Goal: Transaction & Acquisition: Purchase product/service

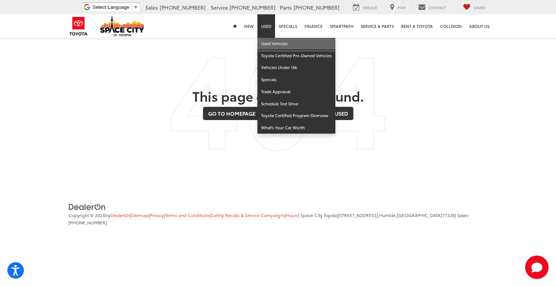
click at [271, 45] on link "Used Vehicles" at bounding box center [296, 44] width 78 height 12
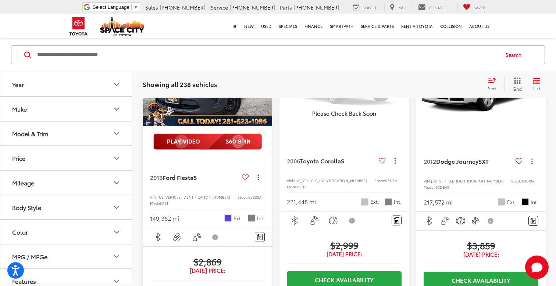
scroll to position [126, 0]
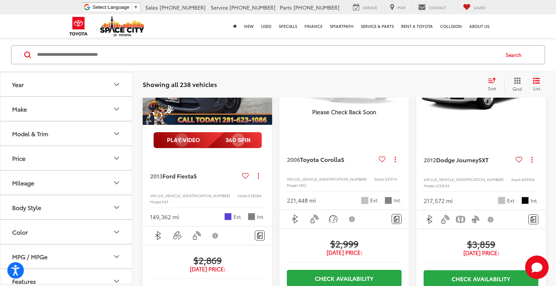
click at [33, 109] on button "Make" at bounding box center [66, 109] width 132 height 24
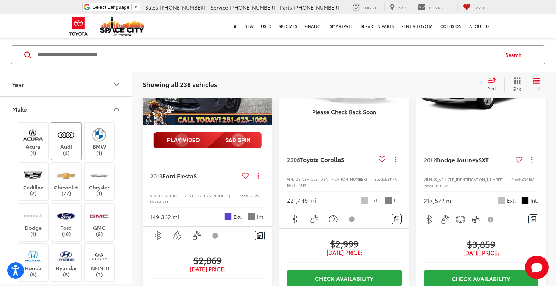
click at [68, 144] on label "Audi (4)" at bounding box center [66, 141] width 30 height 30
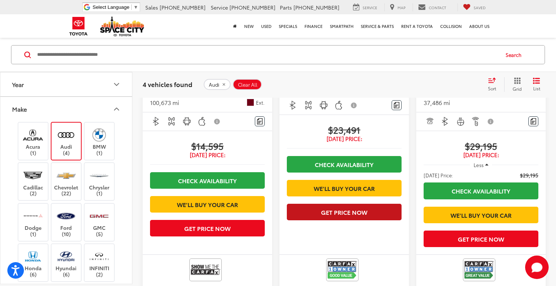
scroll to position [318, 0]
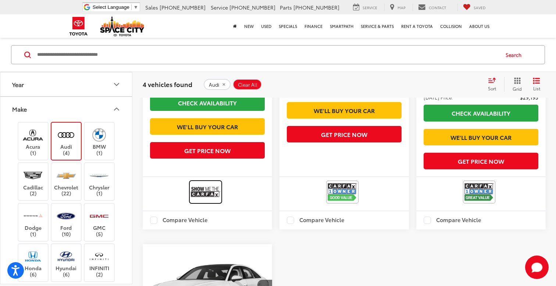
click at [214, 202] on img at bounding box center [205, 191] width 29 height 19
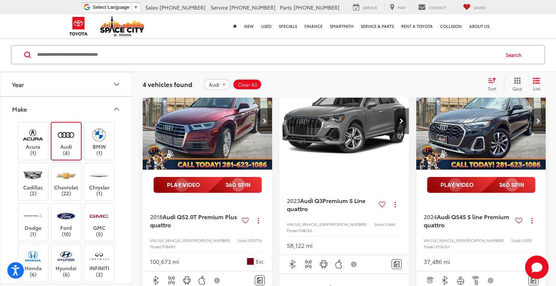
scroll to position [0, 0]
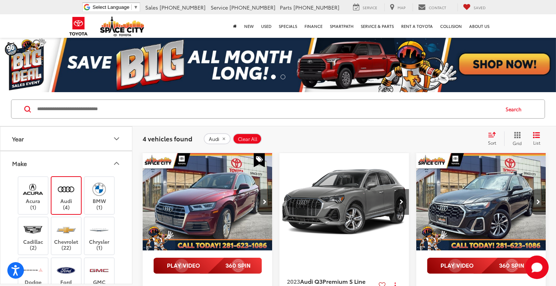
click at [228, 193] on img "2018 Audi Q5 2.0T Premium Plus quattro 0" at bounding box center [207, 202] width 131 height 98
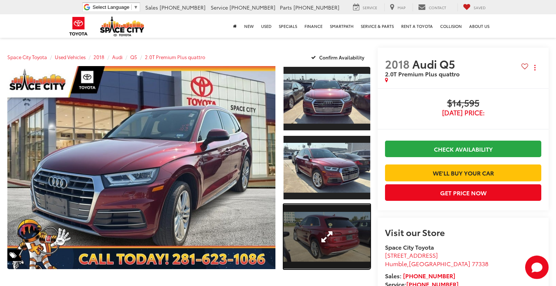
click at [332, 224] on link "Expand Photo 3" at bounding box center [327, 236] width 87 height 65
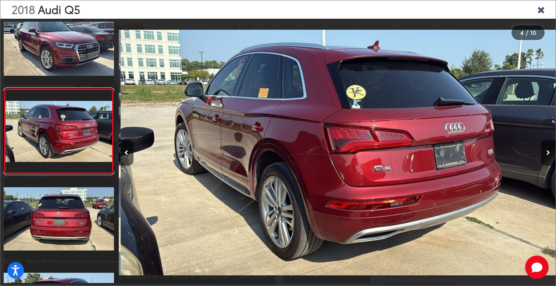
scroll to position [0, 1311]
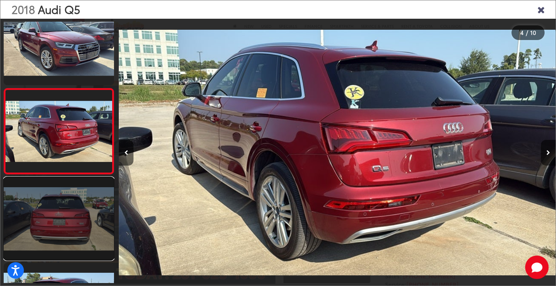
click at [100, 235] on link at bounding box center [59, 219] width 110 height 83
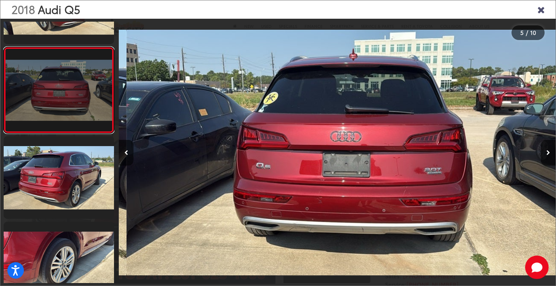
scroll to position [0, 1747]
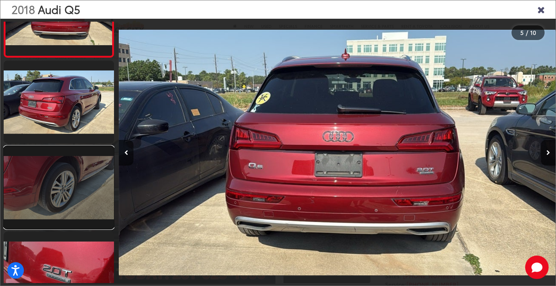
click at [71, 199] on link at bounding box center [59, 187] width 110 height 83
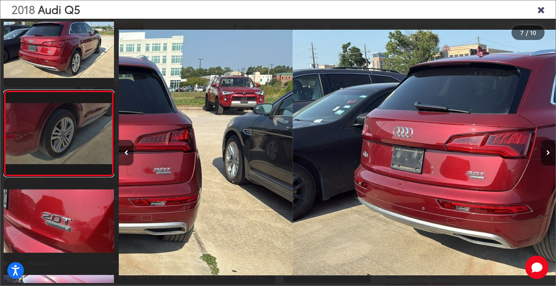
scroll to position [448, 0]
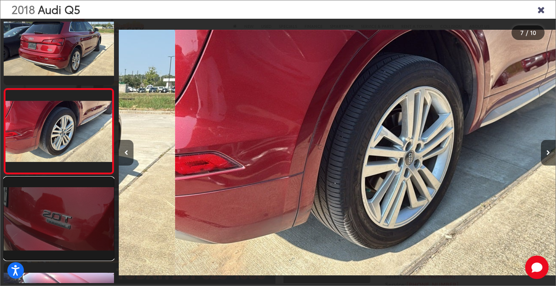
click at [68, 207] on link at bounding box center [59, 219] width 110 height 83
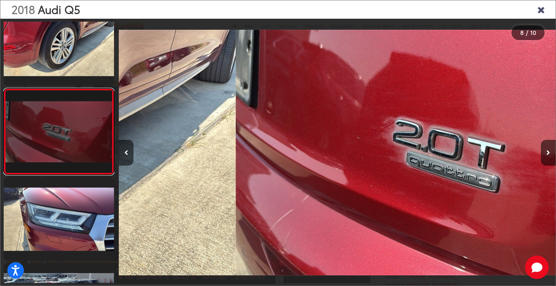
scroll to position [0, 0]
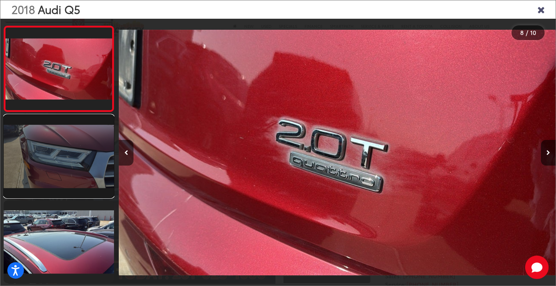
click at [62, 162] on link at bounding box center [59, 156] width 110 height 83
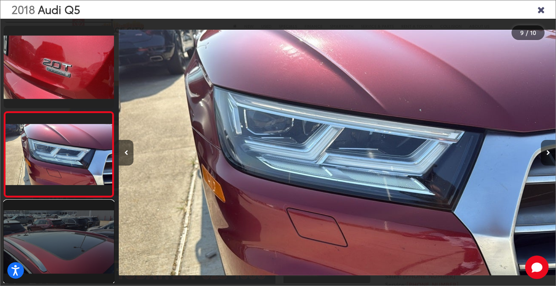
click at [72, 264] on link at bounding box center [59, 242] width 110 height 83
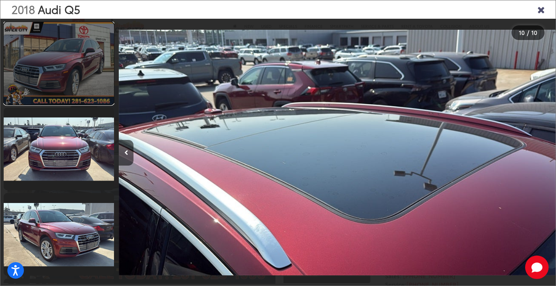
click at [57, 79] on link at bounding box center [59, 63] width 110 height 83
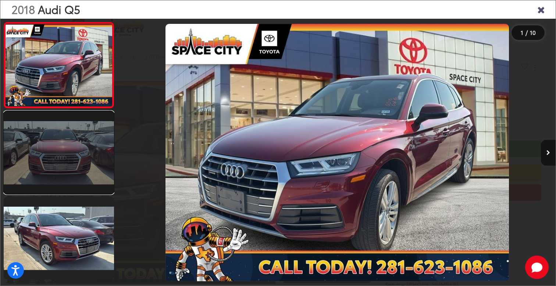
click at [79, 156] on link at bounding box center [59, 152] width 110 height 83
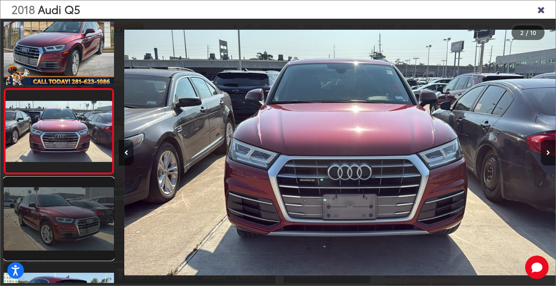
click at [66, 232] on link at bounding box center [59, 219] width 110 height 83
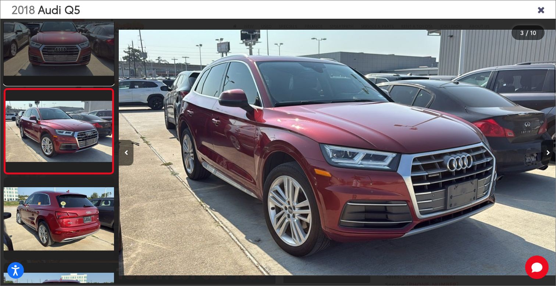
click at [68, 57] on link at bounding box center [59, 44] width 110 height 83
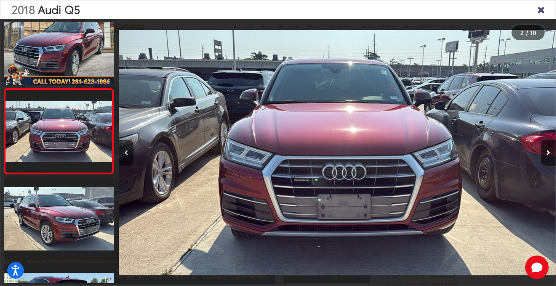
click at [540, 9] on icon "Close gallery" at bounding box center [540, 9] width 7 height 10
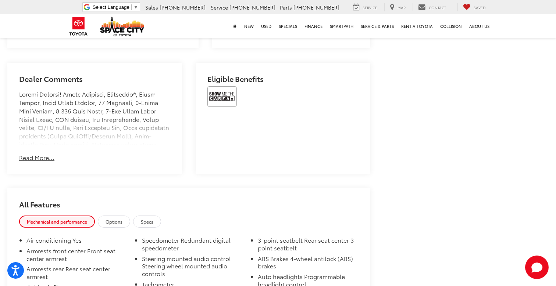
click at [39, 165] on div "Dealer Comments Read More... Hide Comments" at bounding box center [94, 118] width 175 height 111
click at [39, 157] on button "Read More..." at bounding box center [36, 158] width 35 height 8
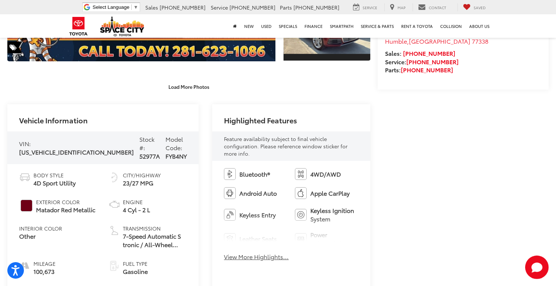
click at [252, 253] on button "View More Highlights..." at bounding box center [256, 257] width 65 height 8
